Goal: Task Accomplishment & Management: Complete application form

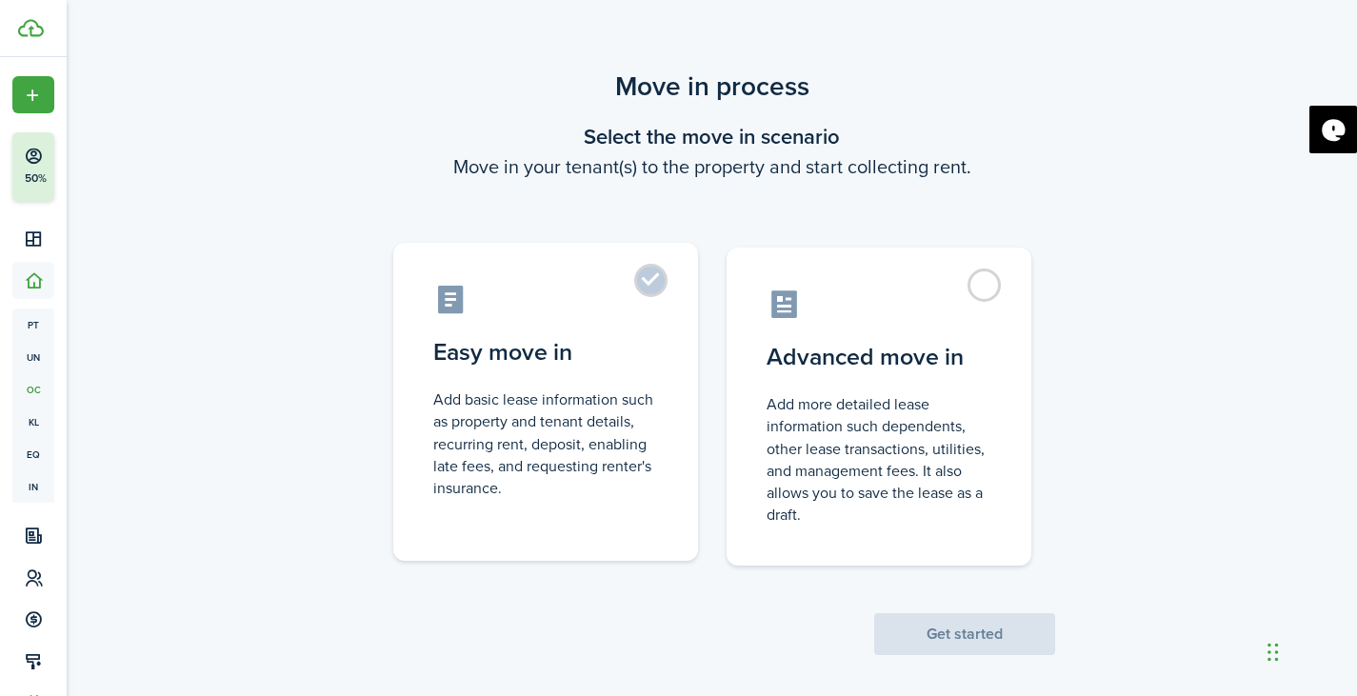
click at [658, 298] on label "Easy move in Add basic lease information such as property and tenant details, r…" at bounding box center [545, 402] width 305 height 318
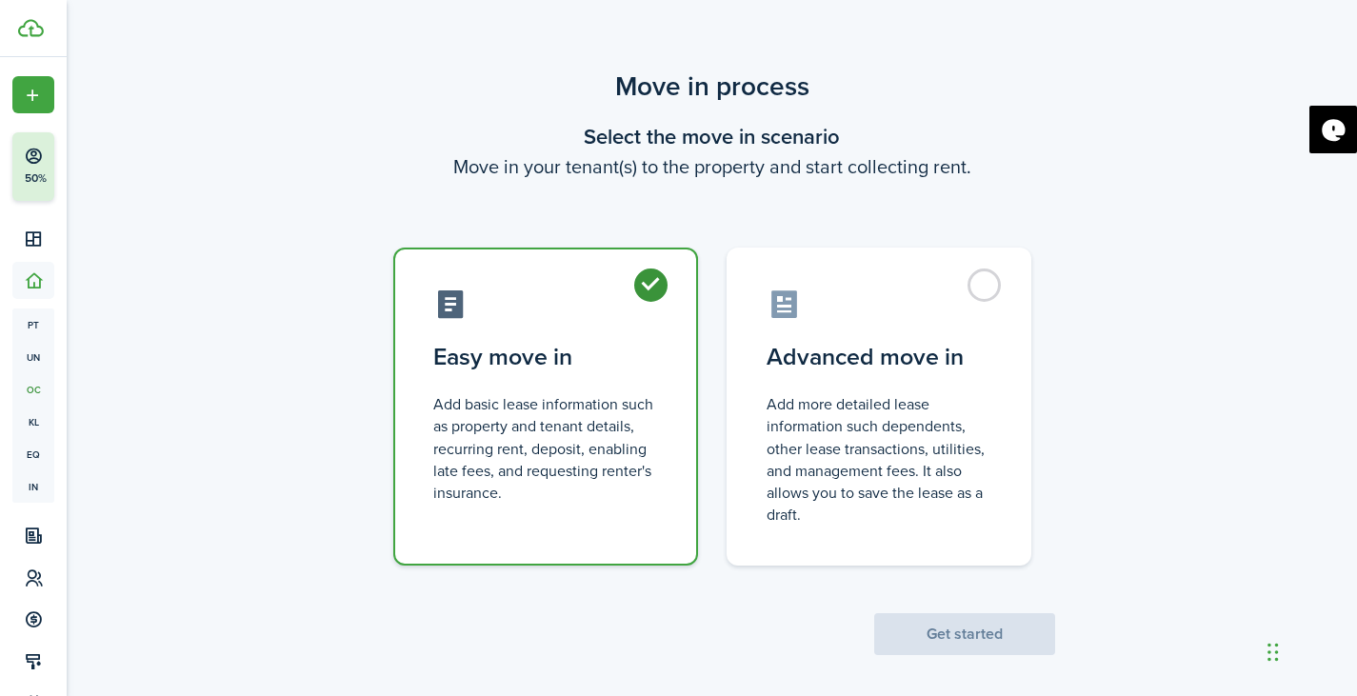
radio input "true"
click at [942, 645] on button "Get started" at bounding box center [964, 634] width 181 height 42
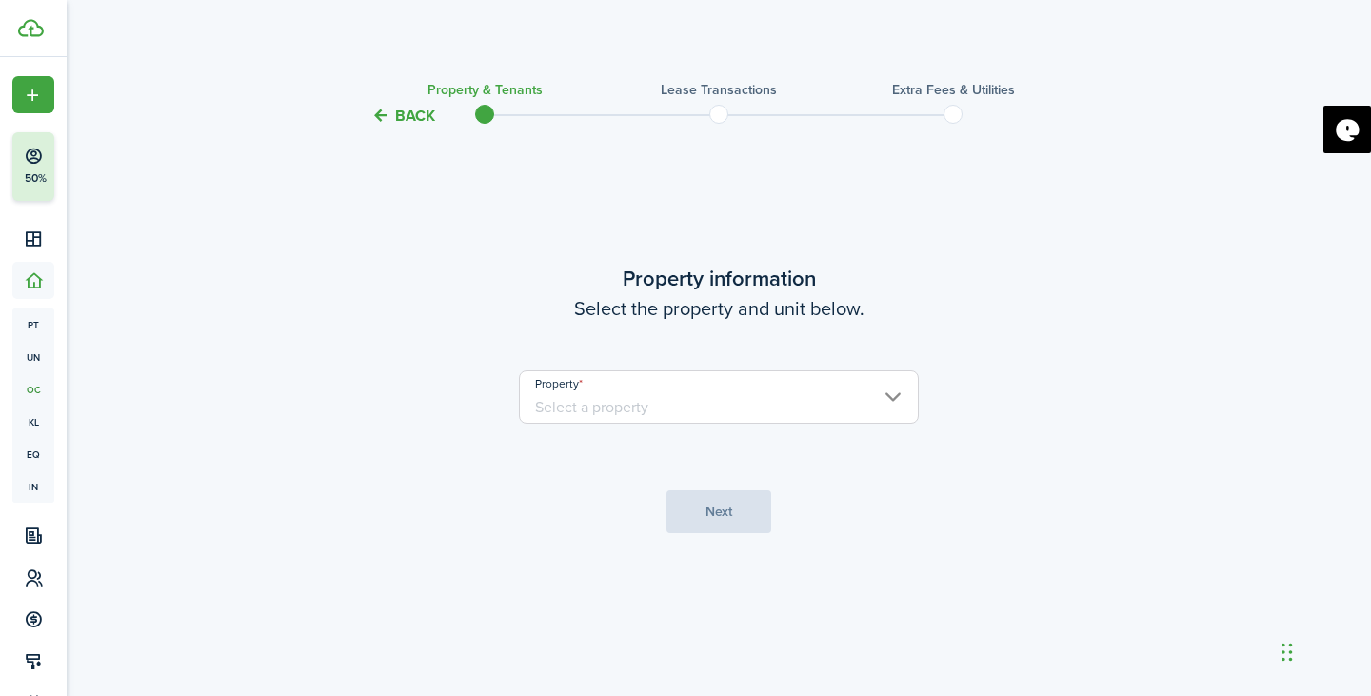
click at [792, 415] on input "Property" at bounding box center [719, 396] width 400 height 53
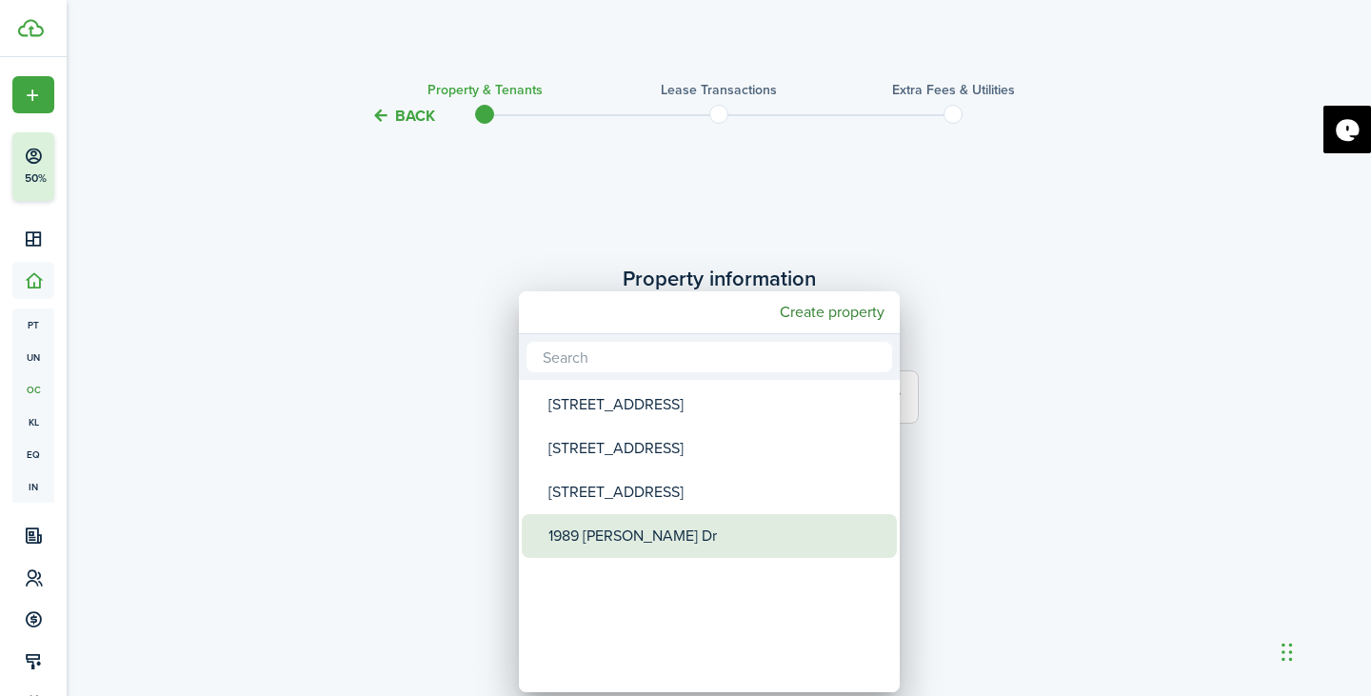
click at [684, 536] on div "1989 [PERSON_NAME] Dr" at bounding box center [716, 536] width 337 height 44
type input "1989 [PERSON_NAME] Dr"
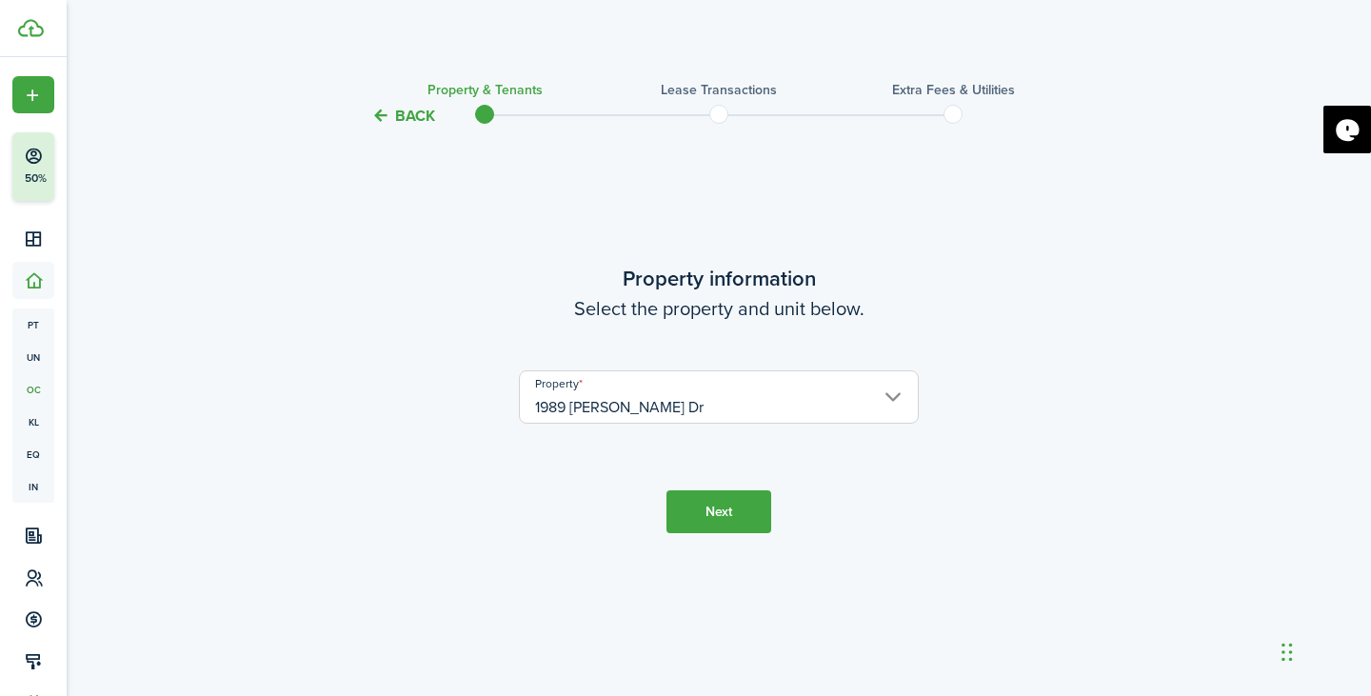
click at [713, 513] on button "Next" at bounding box center [718, 511] width 105 height 43
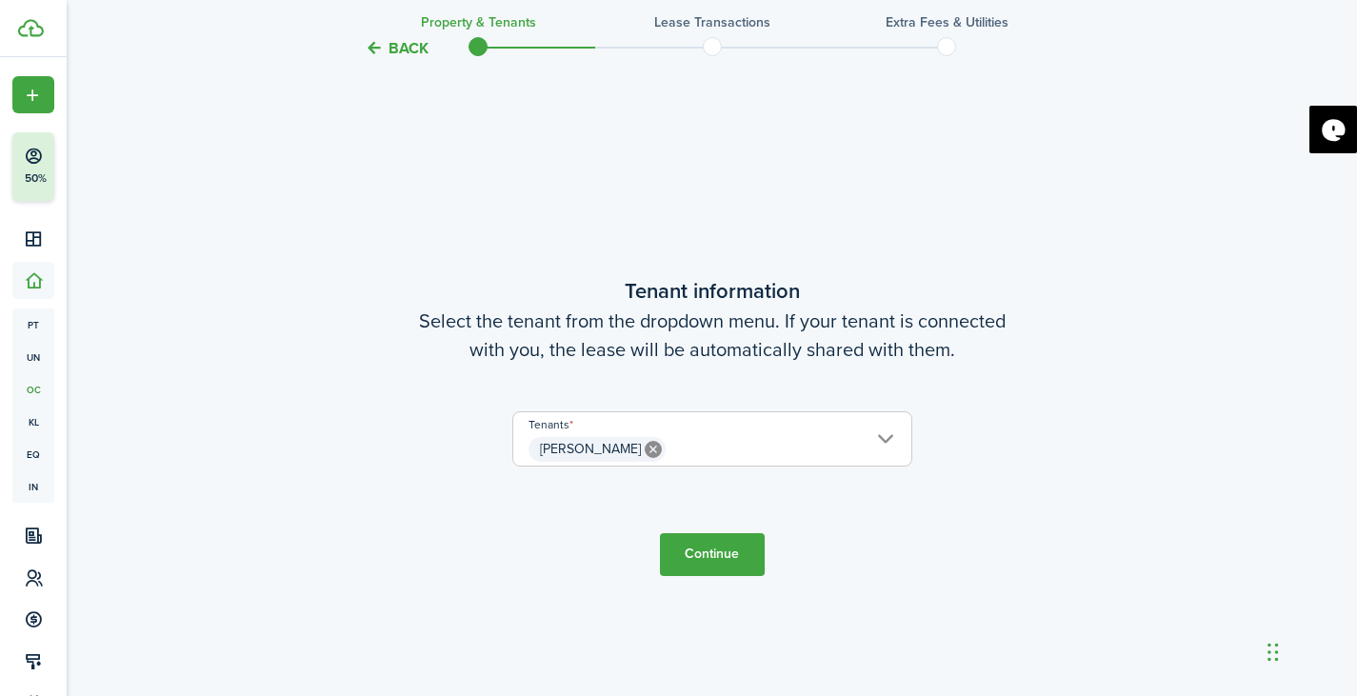
scroll to position [568, 0]
click at [741, 564] on button "Continue" at bounding box center [712, 552] width 105 height 43
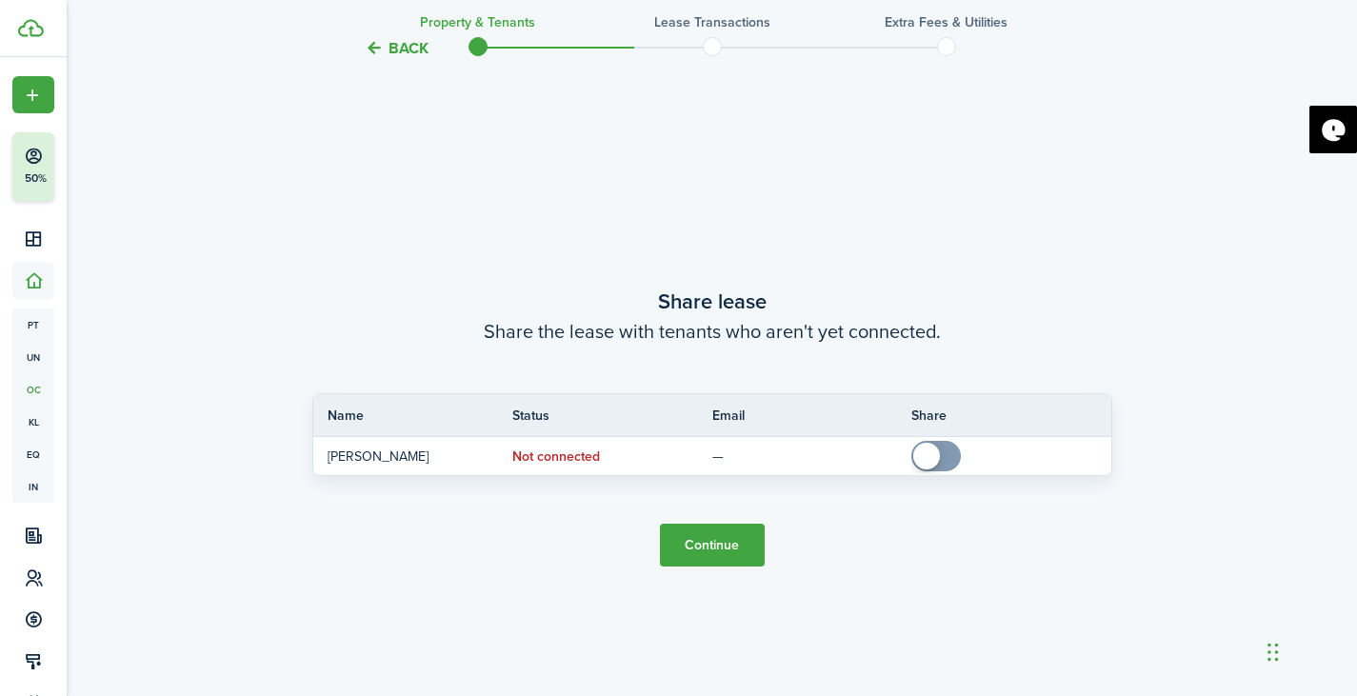
scroll to position [1264, 0]
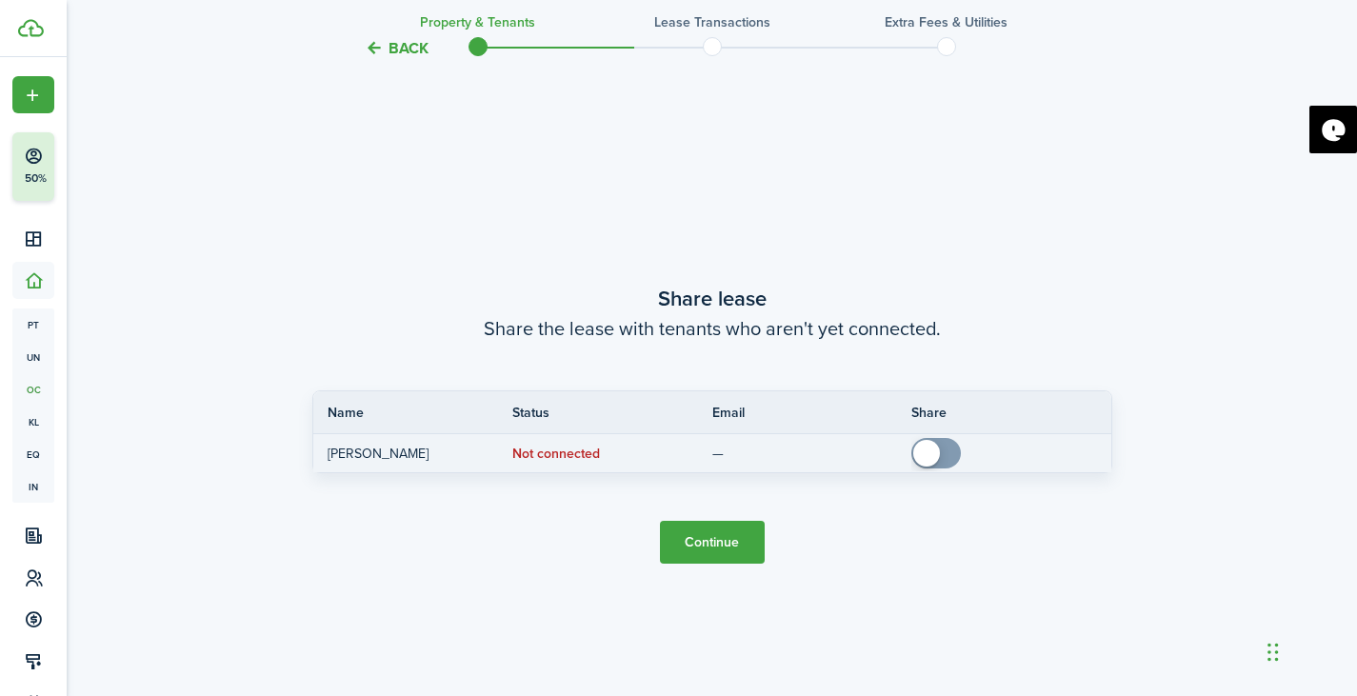
click at [611, 462] on td "Not connected" at bounding box center [612, 454] width 200 height 26
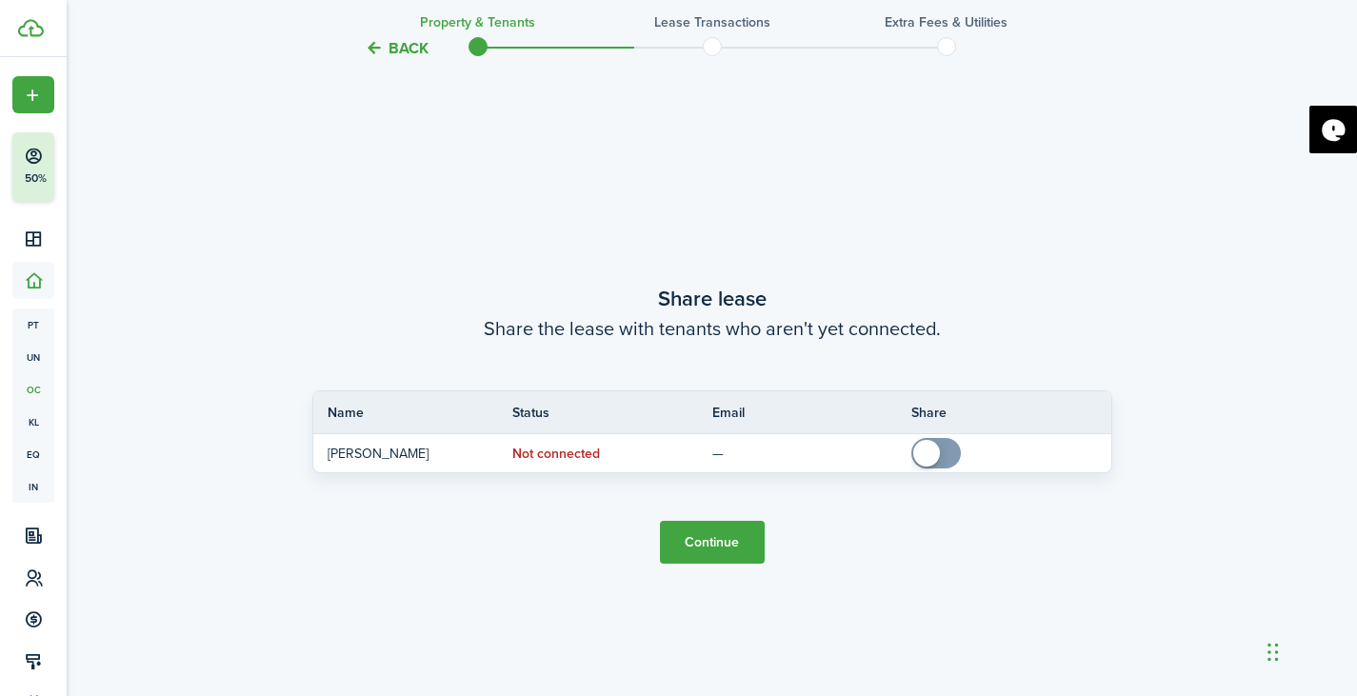
click at [689, 537] on button "Continue" at bounding box center [712, 542] width 105 height 43
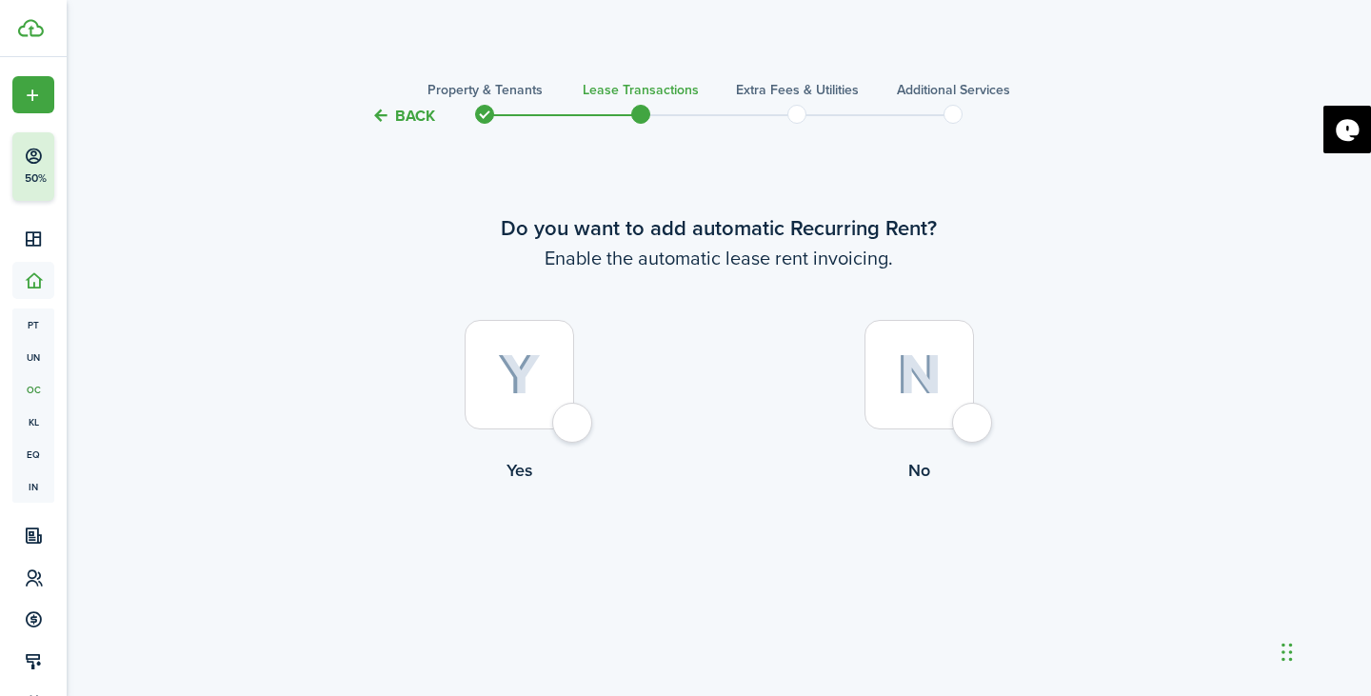
click at [596, 434] on label "Yes" at bounding box center [519, 406] width 400 height 172
radio input "true"
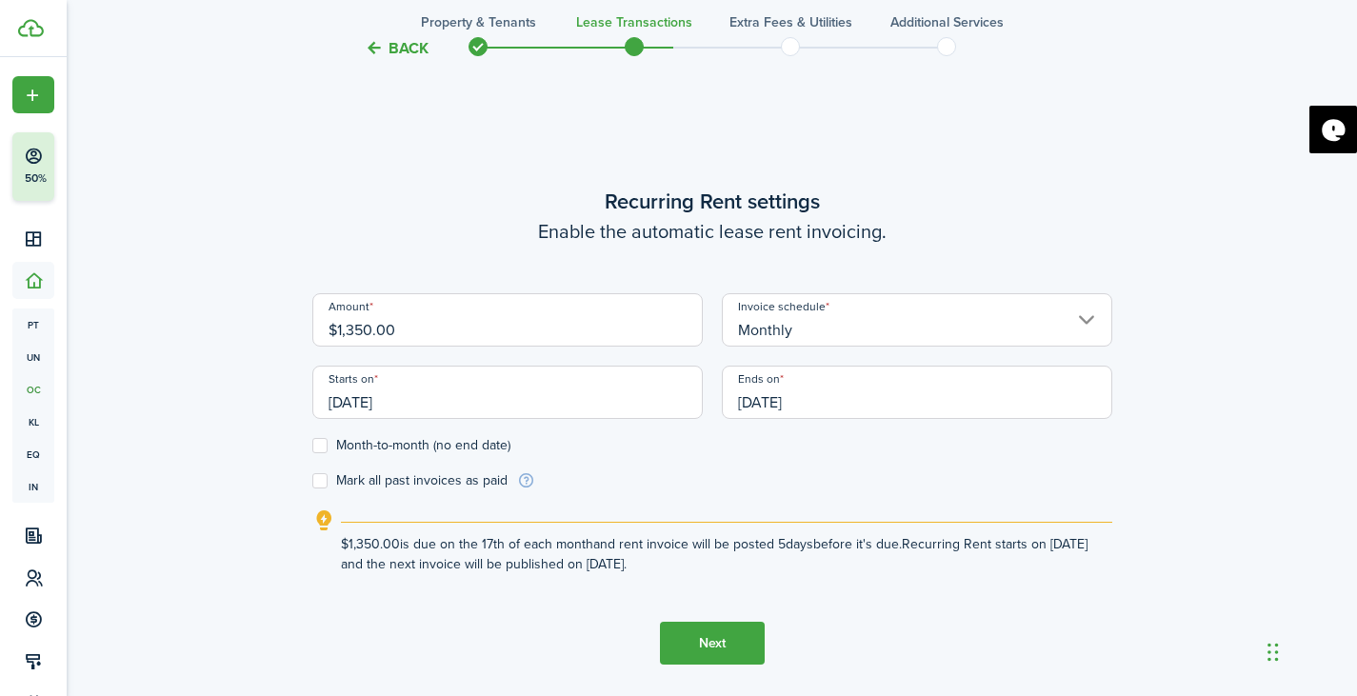
scroll to position [568, 0]
click at [506, 412] on input "[DATE]" at bounding box center [507, 390] width 390 height 53
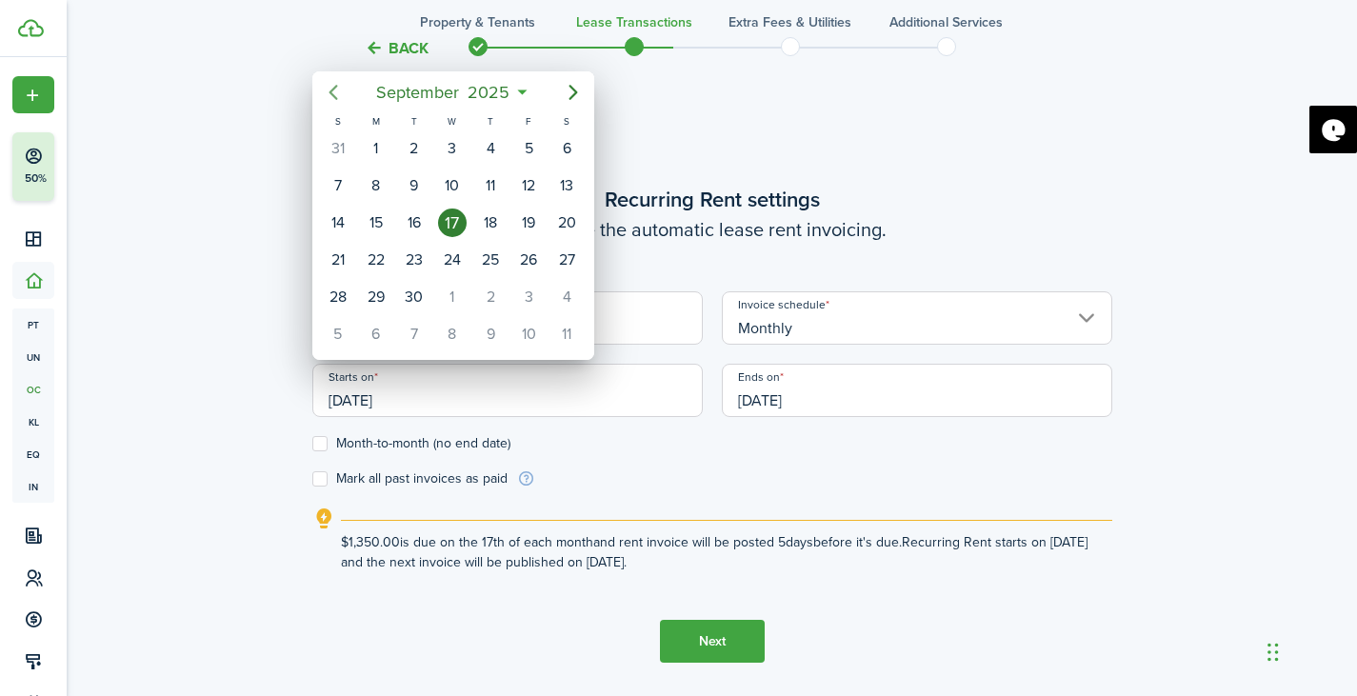
click at [334, 94] on icon "Previous page" at bounding box center [333, 92] width 23 height 23
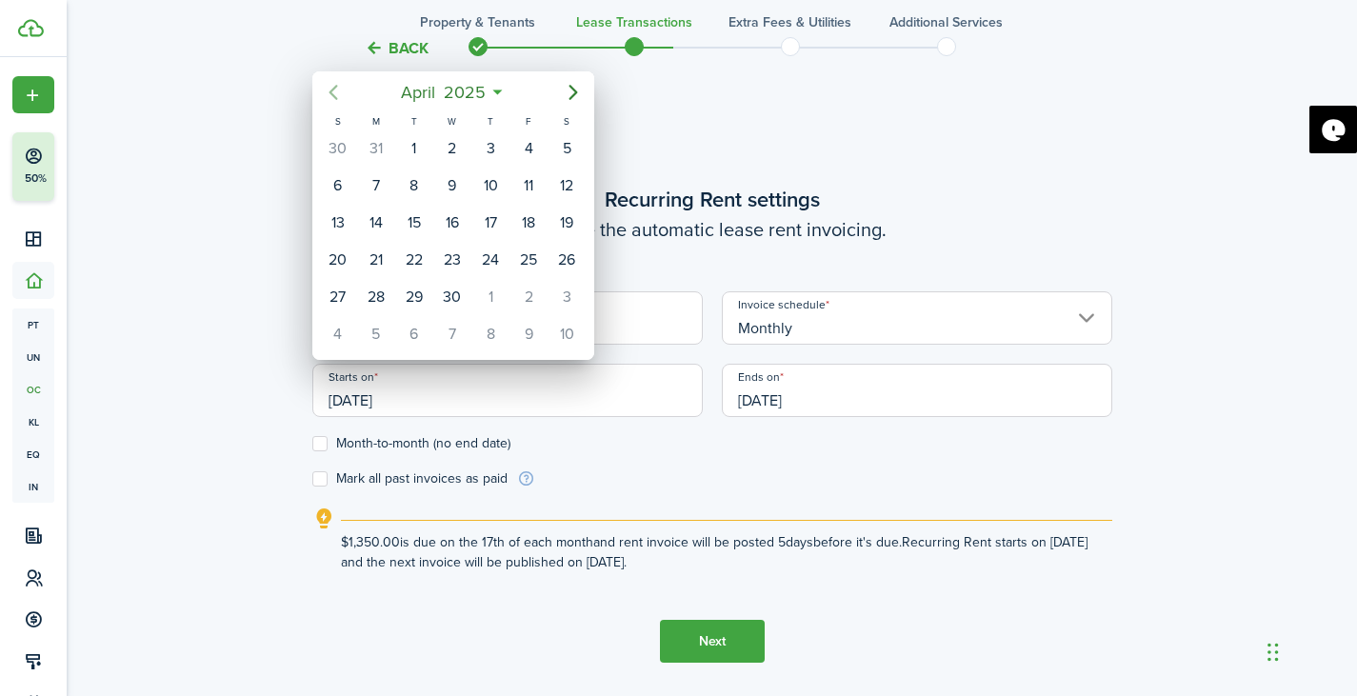
click at [334, 94] on icon "Previous page" at bounding box center [333, 92] width 23 height 23
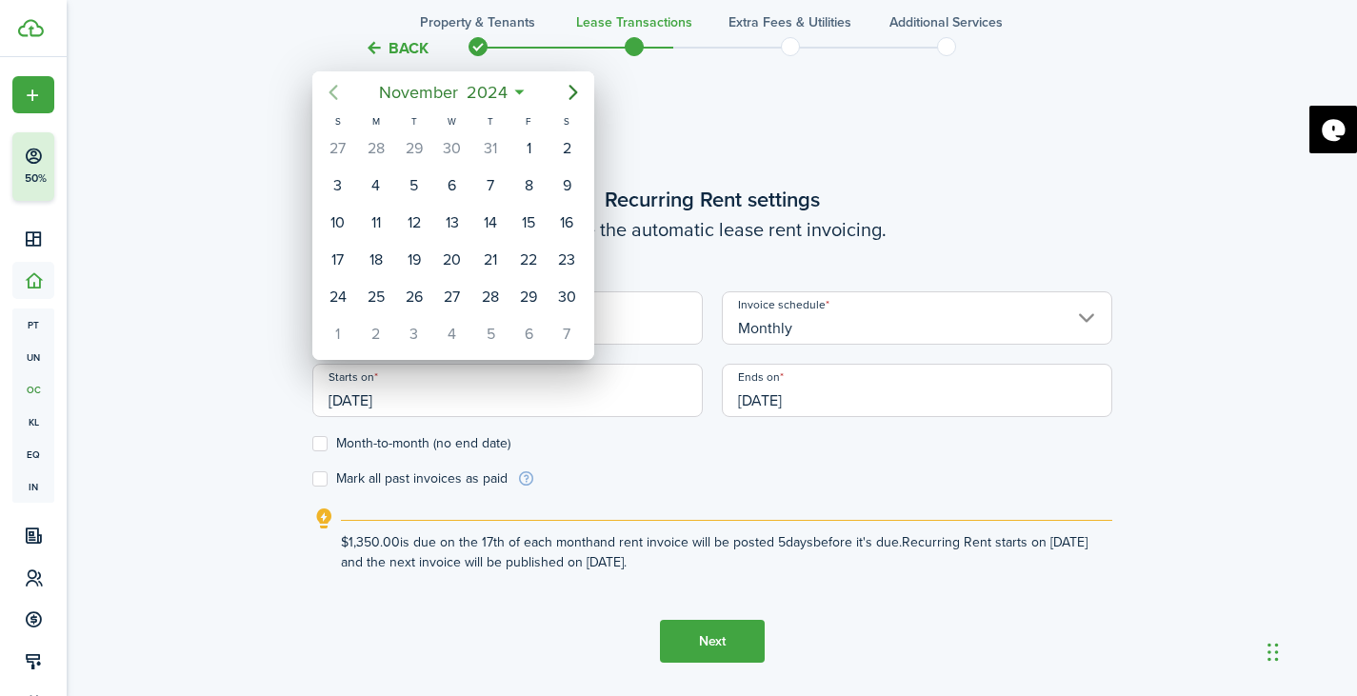
click at [334, 94] on icon "Previous page" at bounding box center [333, 92] width 23 height 23
click at [565, 94] on icon "Next page" at bounding box center [573, 92] width 23 height 23
click at [490, 228] on div "17" at bounding box center [490, 222] width 29 height 29
type input "[DATE]"
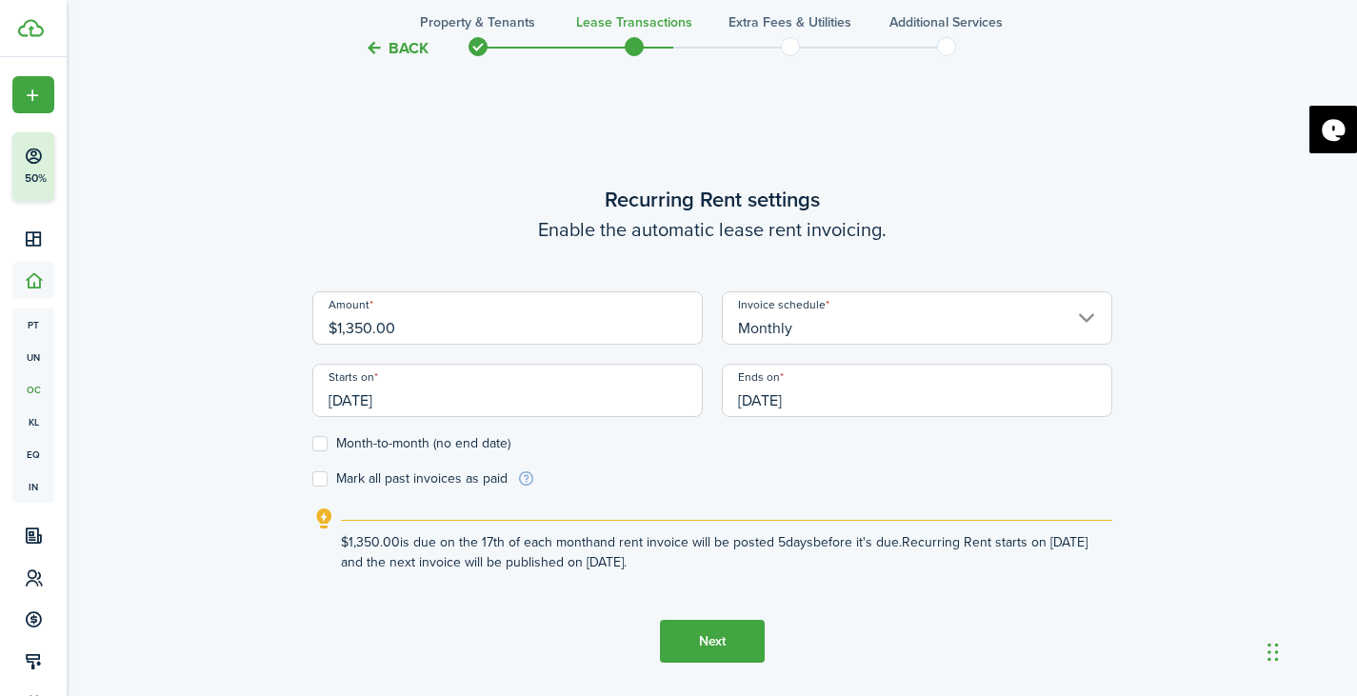
click at [824, 400] on input "[DATE]" at bounding box center [917, 390] width 390 height 53
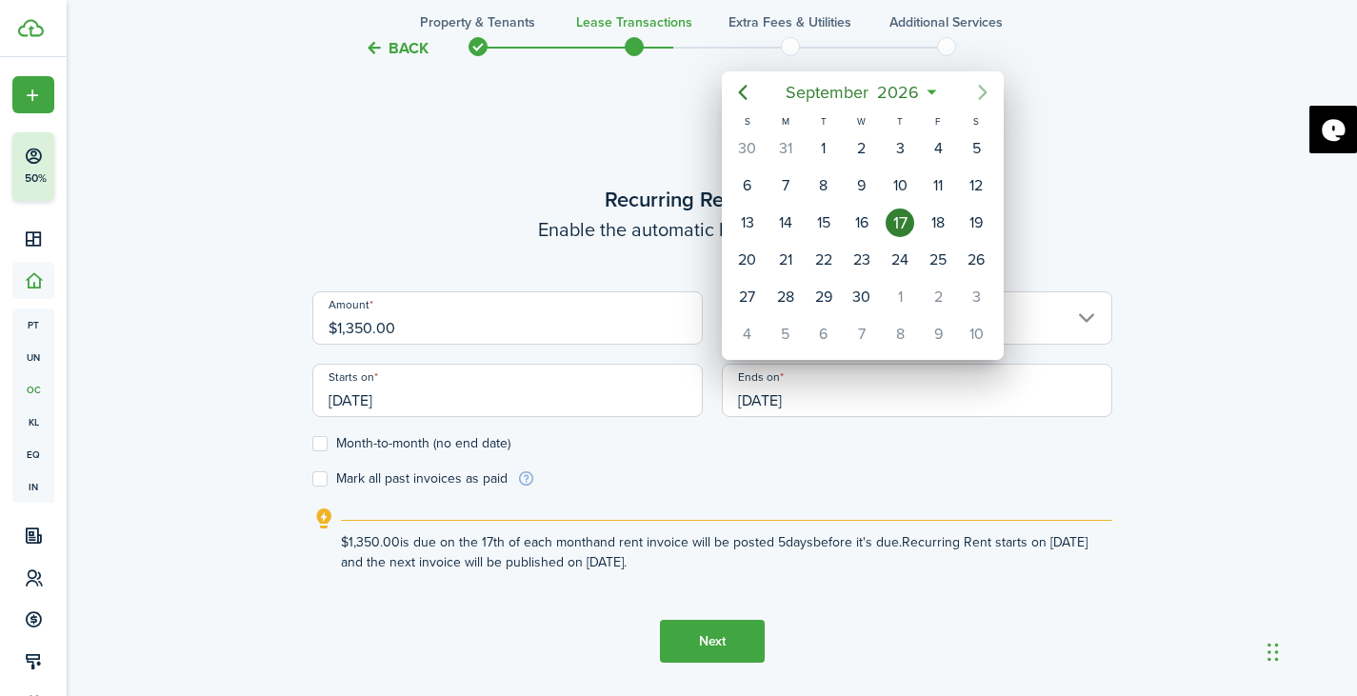
click at [982, 98] on icon "Next page" at bounding box center [982, 92] width 23 height 23
click at [742, 99] on icon "Previous page" at bounding box center [742, 92] width 23 height 23
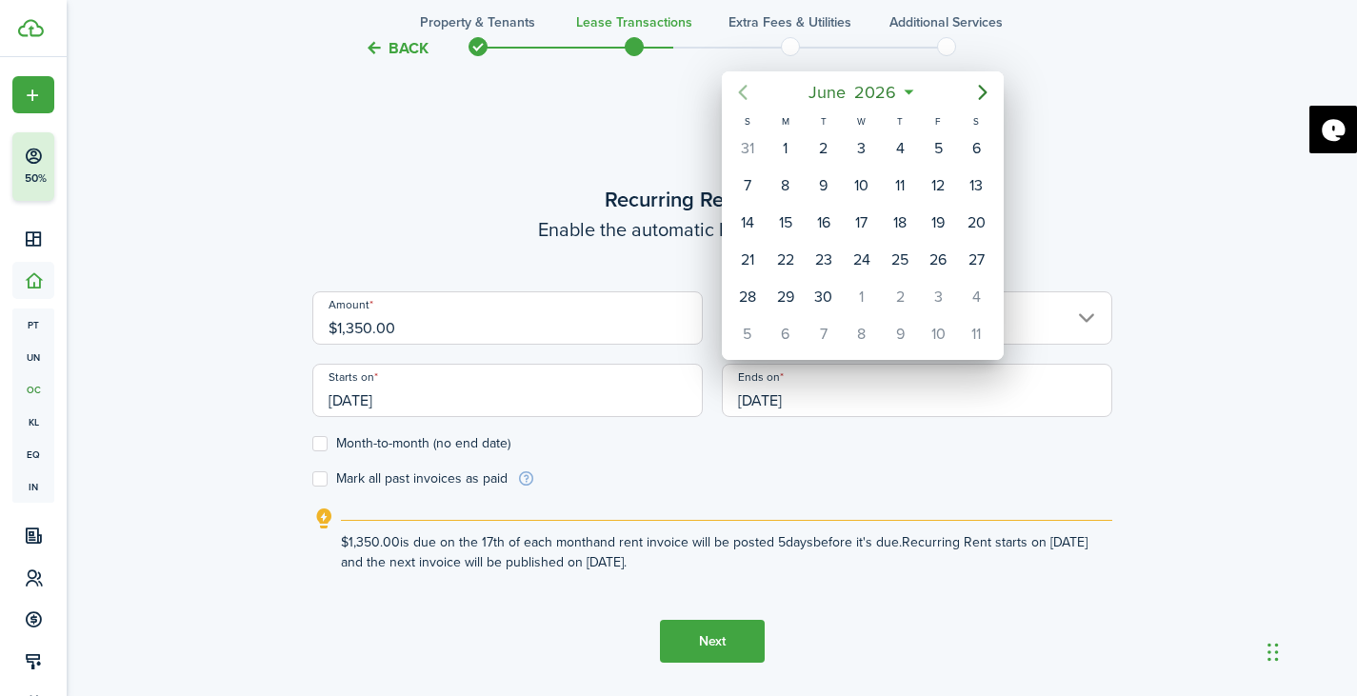
click at [742, 99] on icon "Previous page" at bounding box center [742, 92] width 23 height 23
click at [744, 100] on icon "Previous page" at bounding box center [742, 92] width 23 height 23
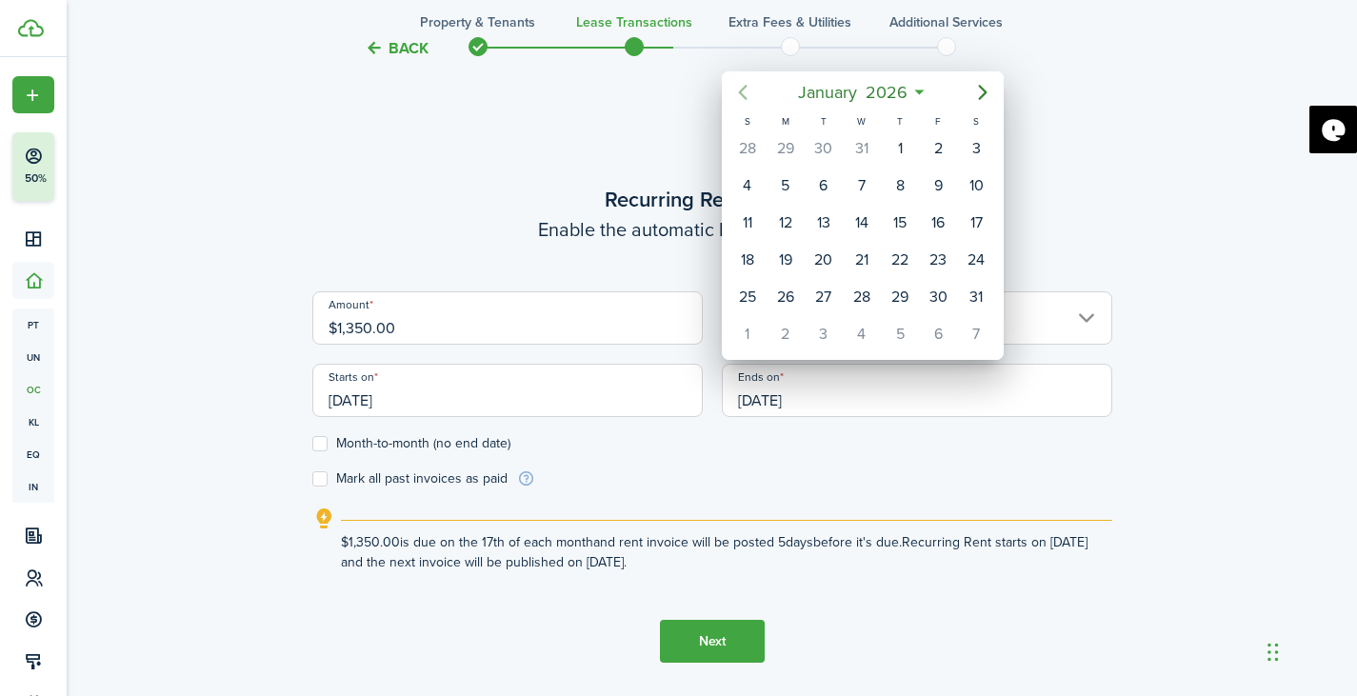
click at [744, 100] on icon "Previous page" at bounding box center [742, 92] width 23 height 23
click at [945, 296] on div "31" at bounding box center [937, 297] width 29 height 29
type input "[DATE]"
